Goal: Task Accomplishment & Management: Manage account settings

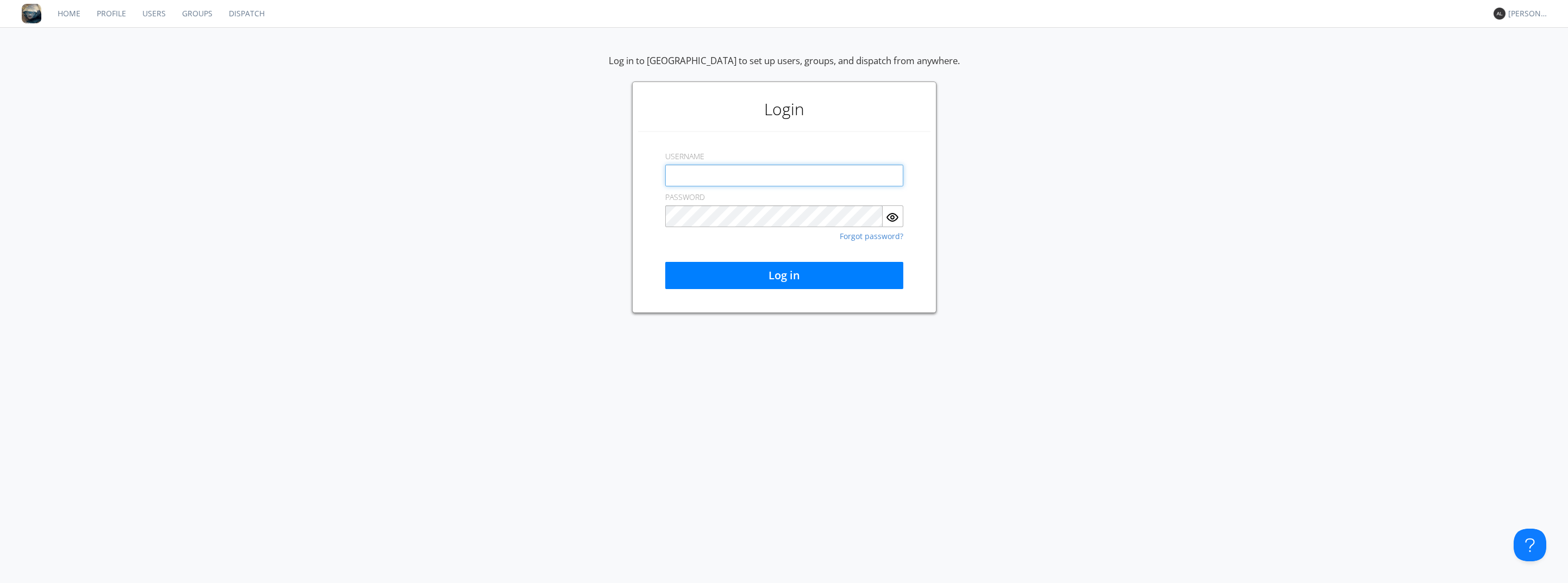
click at [809, 172] on input "text" at bounding box center [784, 175] width 238 height 22
type input "a"
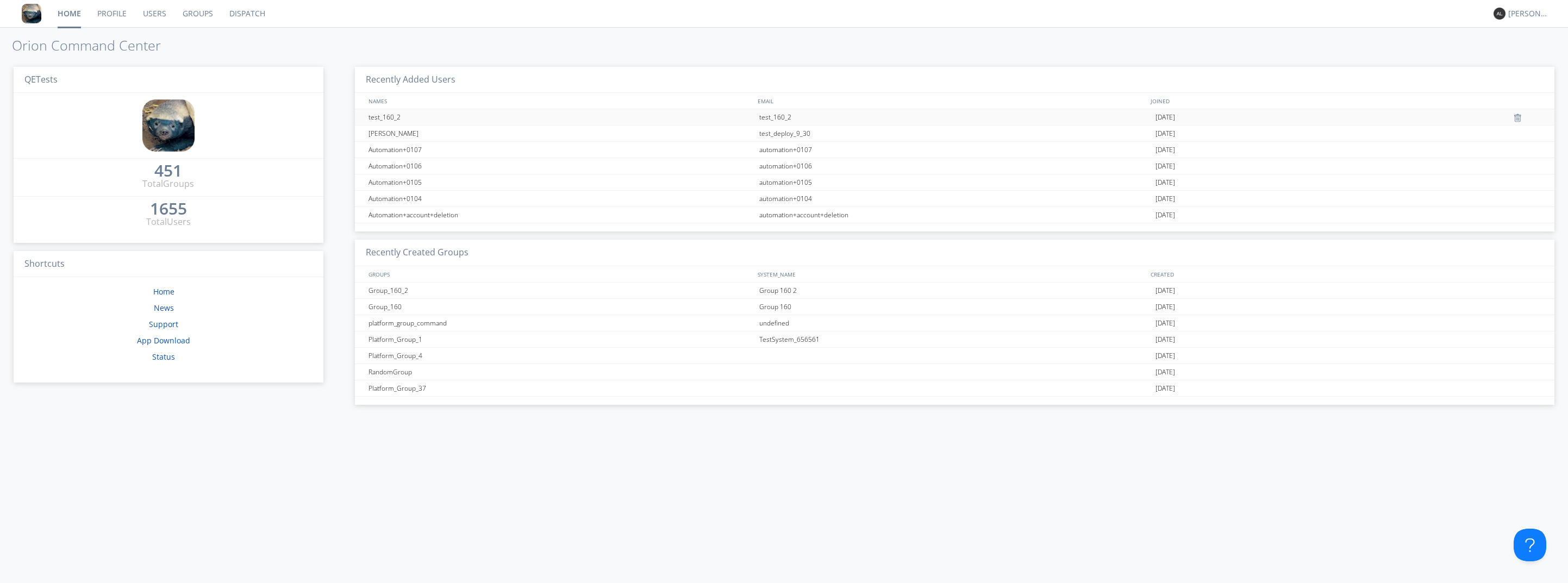
click at [381, 114] on div "test_160_2" at bounding box center [561, 118] width 391 height 16
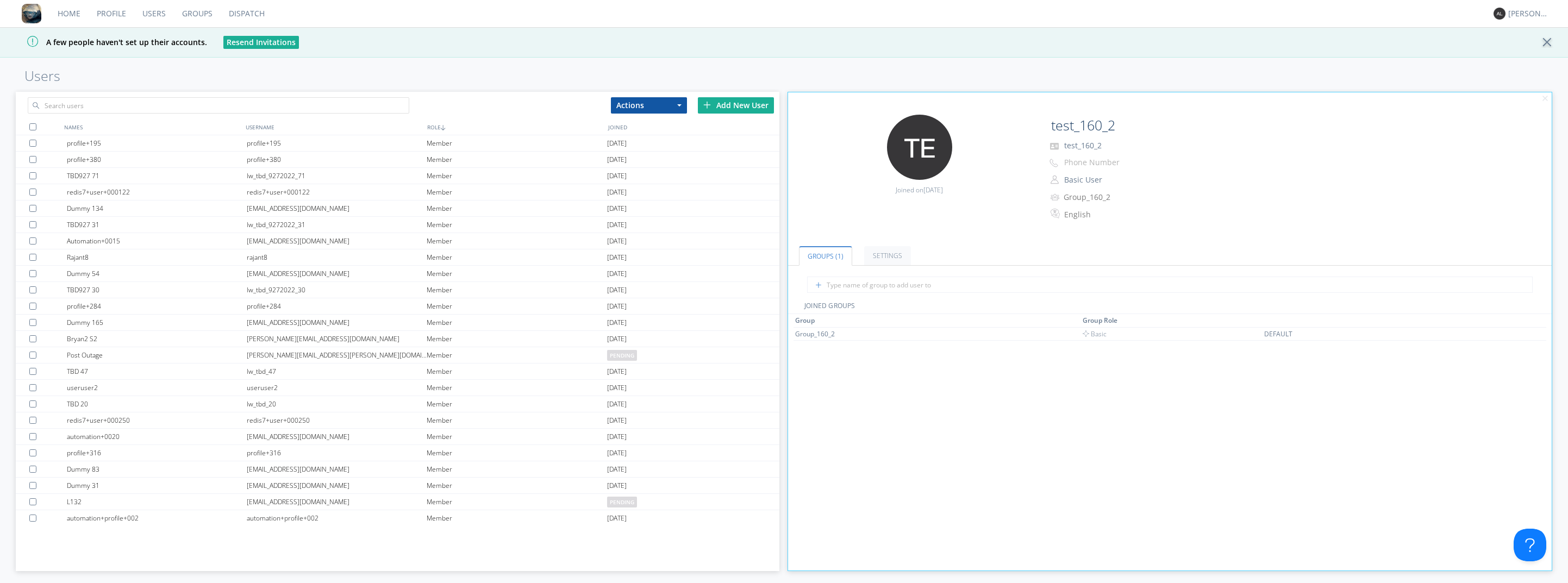
click at [242, 17] on link "Dispatch" at bounding box center [246, 13] width 52 height 27
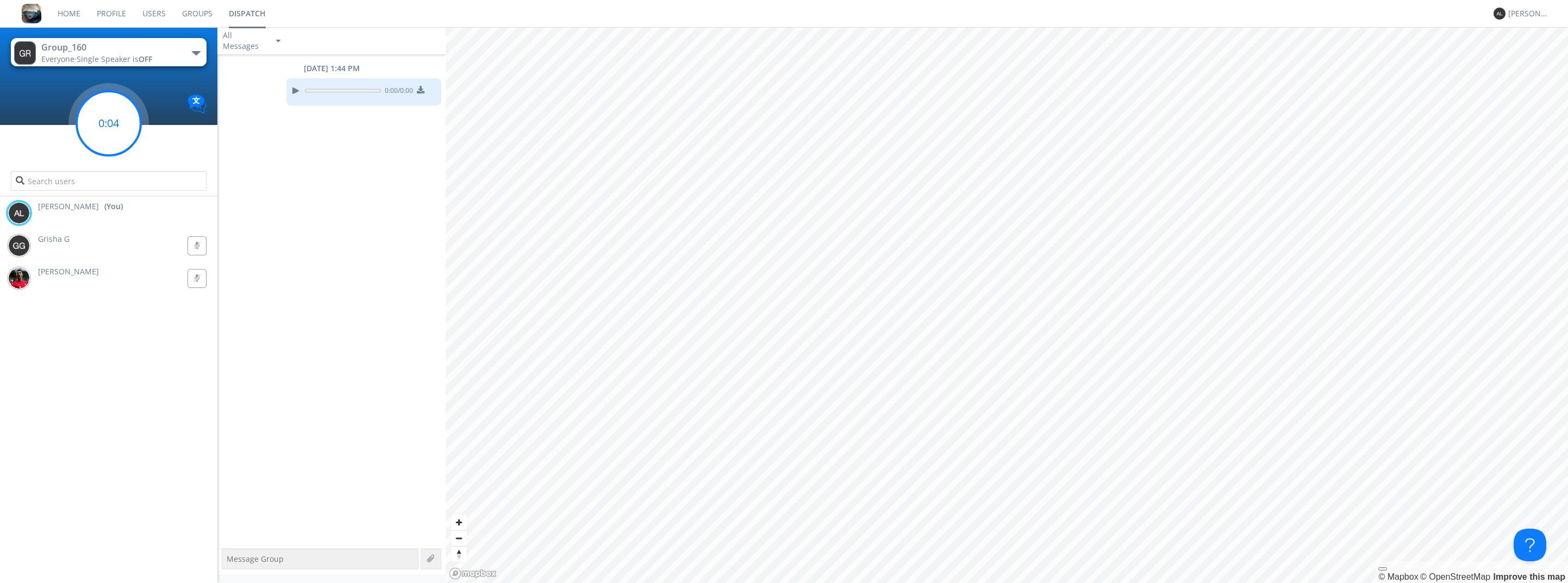
click at [123, 126] on circle at bounding box center [108, 124] width 64 height 64
click at [290, 92] on div at bounding box center [295, 91] width 13 height 13
click at [1530, 16] on div "[PERSON_NAME]" at bounding box center [1528, 13] width 40 height 11
click at [1520, 62] on div "Log Out" at bounding box center [1534, 57] width 56 height 19
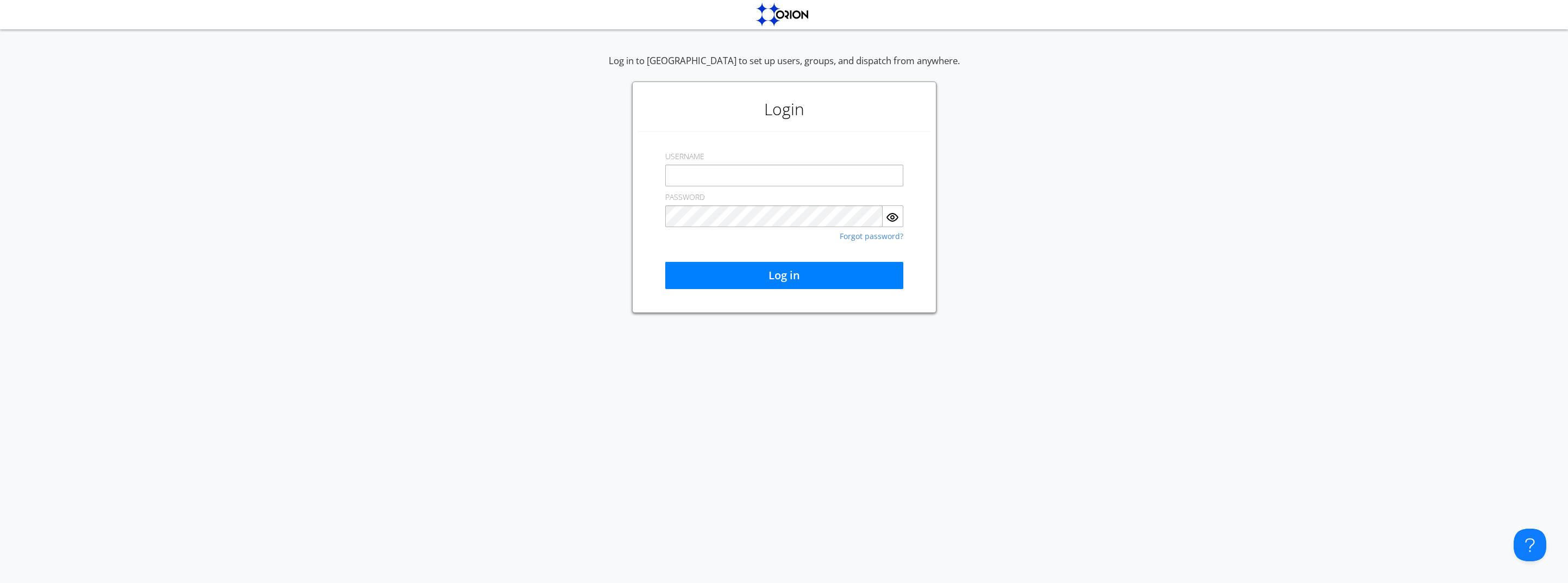
click at [745, 167] on input "text" at bounding box center [784, 175] width 238 height 22
click at [0, 583] on com-1password-button at bounding box center [0, 583] width 0 height 0
type input "carolann"
click at [0, 583] on com-1password-button at bounding box center [0, 583] width 0 height 0
drag, startPoint x: 824, startPoint y: 178, endPoint x: 716, endPoint y: 161, distance: 109.3
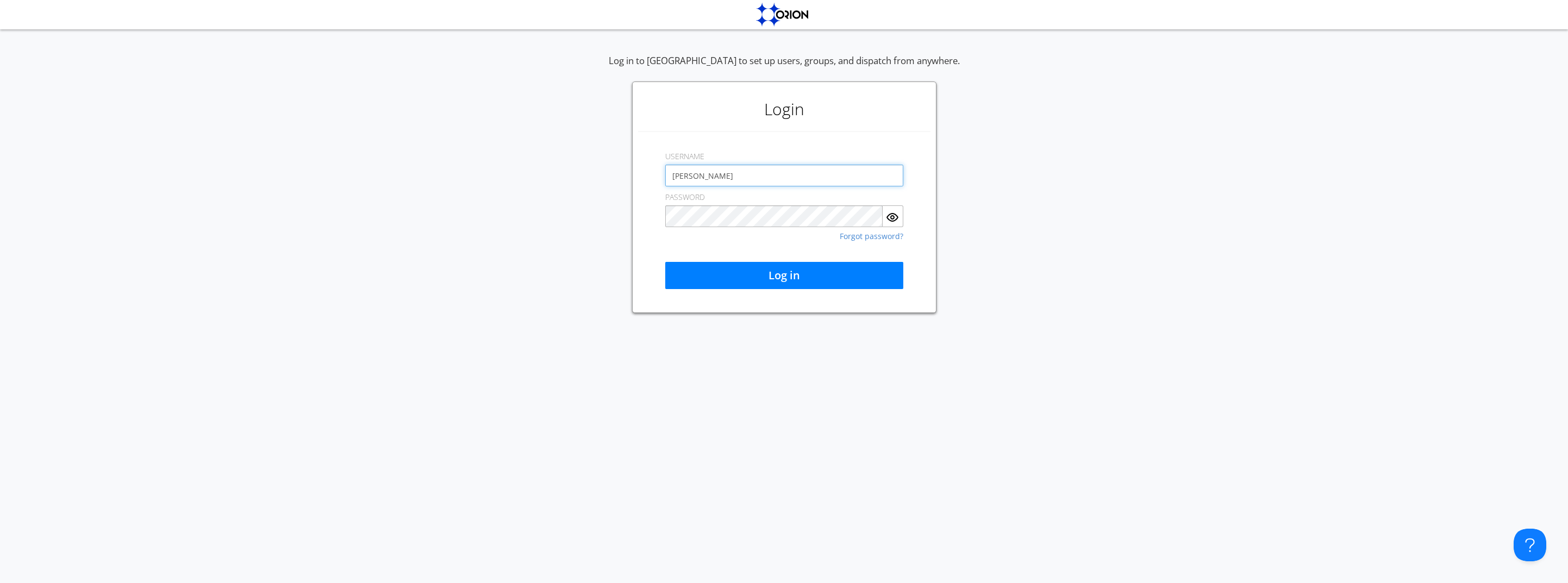
click at [716, 161] on div "USERNAME carolann" at bounding box center [784, 165] width 238 height 41
